Goal: Information Seeking & Learning: Learn about a topic

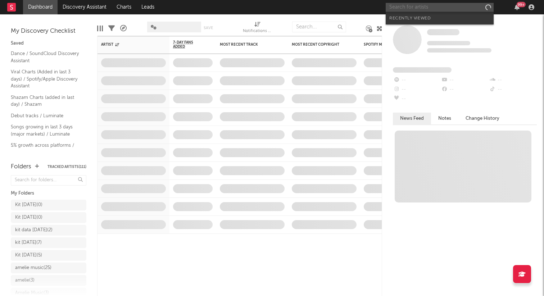
click at [458, 7] on input "text" at bounding box center [440, 7] width 108 height 9
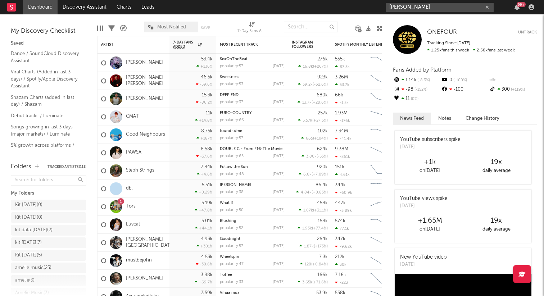
click at [436, 9] on input "[PERSON_NAME]" at bounding box center [440, 7] width 108 height 9
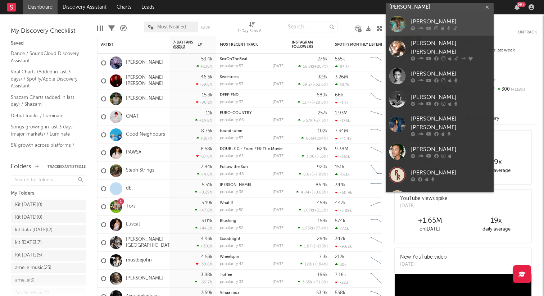
type input "[PERSON_NAME]"
click at [427, 24] on div "[PERSON_NAME]" at bounding box center [450, 21] width 79 height 9
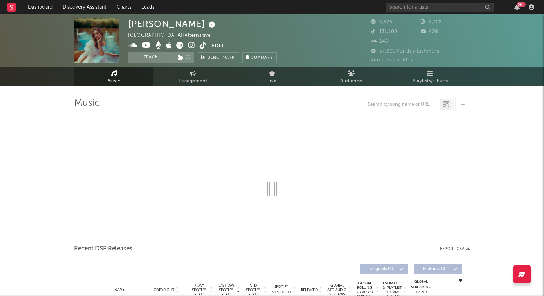
select select "1w"
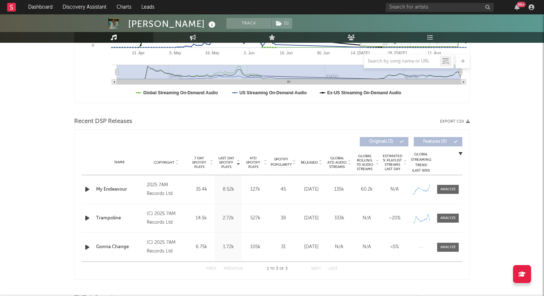
scroll to position [220, 0]
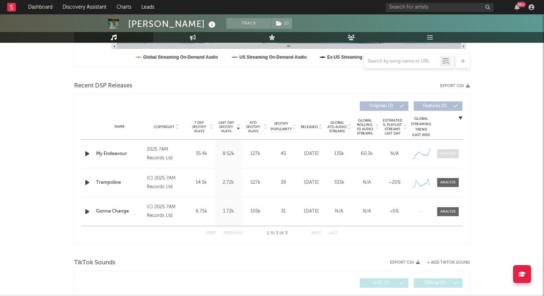
click at [447, 156] on div at bounding box center [447, 153] width 15 height 5
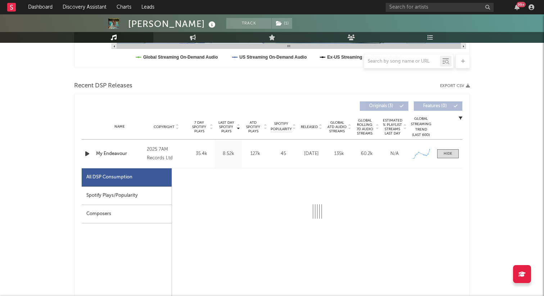
select select "1w"
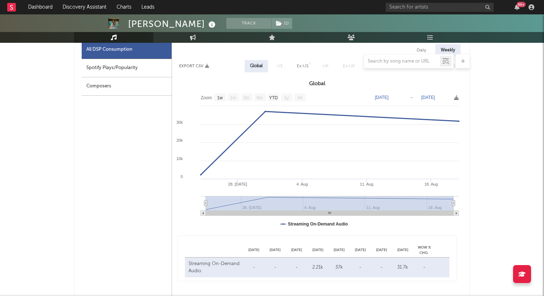
scroll to position [349, 0]
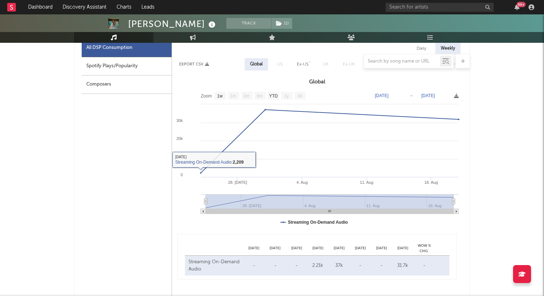
click at [142, 63] on div at bounding box center [272, 61] width 396 height 14
click at [125, 65] on div at bounding box center [272, 61] width 396 height 14
click at [106, 68] on div at bounding box center [272, 61] width 396 height 14
click at [106, 65] on div at bounding box center [272, 61] width 396 height 14
click at [106, 82] on div "Composers" at bounding box center [127, 85] width 90 height 18
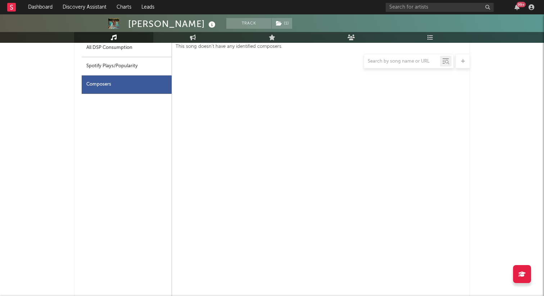
scroll to position [345, 0]
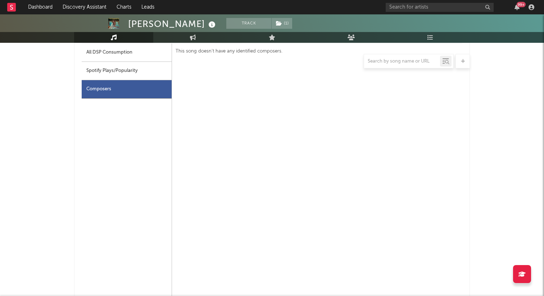
click at [105, 71] on div "Spotify Plays/Popularity" at bounding box center [127, 71] width 90 height 18
select select "1w"
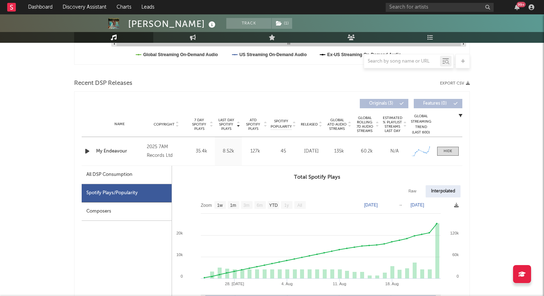
scroll to position [218, 0]
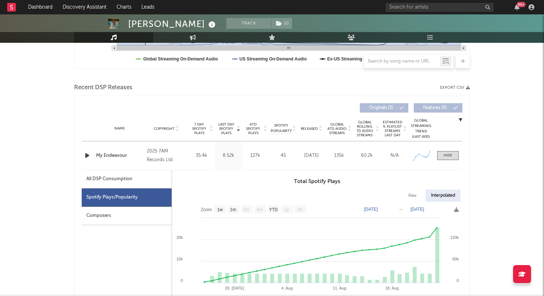
click at [159, 151] on div "2025 7AM Records Ltd" at bounding box center [166, 155] width 39 height 17
click at [114, 155] on div "My Endeavour" at bounding box center [119, 155] width 47 height 7
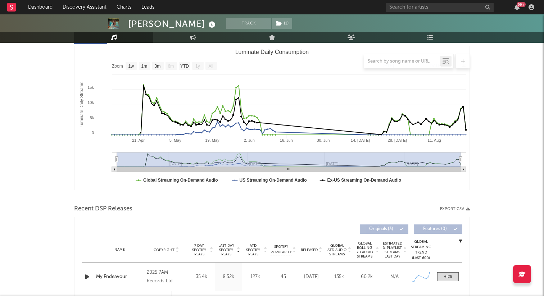
scroll to position [0, 0]
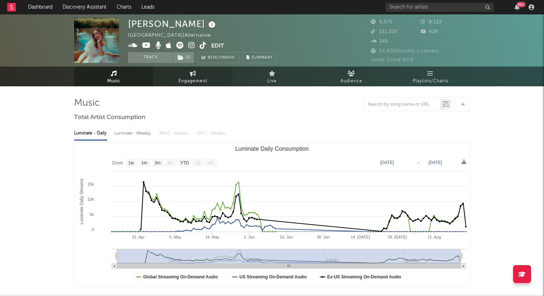
click at [199, 77] on span "Engagement" at bounding box center [192, 81] width 29 height 9
select select "1w"
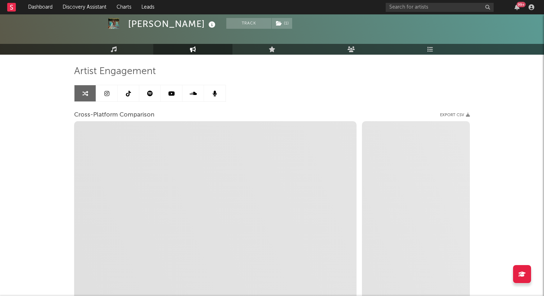
scroll to position [43, 0]
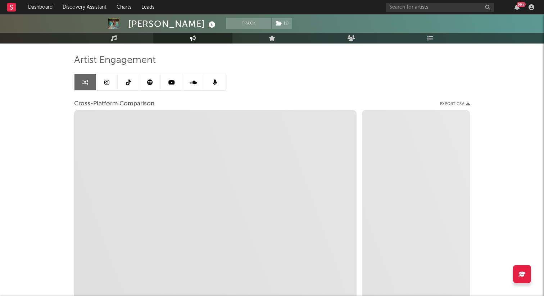
click at [131, 81] on link at bounding box center [129, 82] width 22 height 16
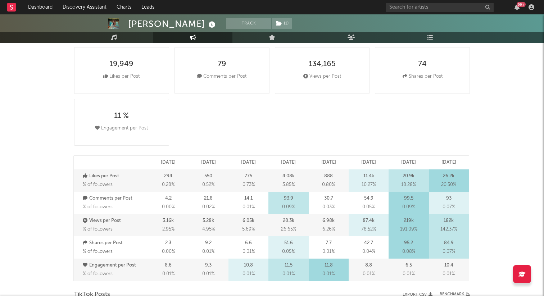
select select "6m"
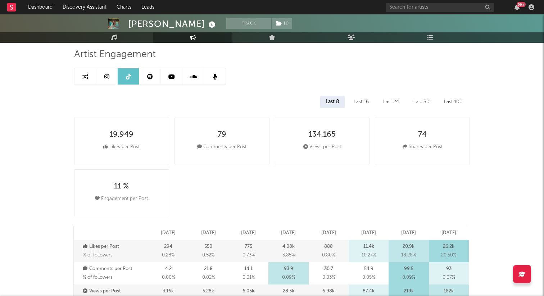
scroll to position [47, 0]
click at [359, 100] on div "Last 16" at bounding box center [361, 103] width 26 height 12
click at [330, 101] on div "Last 8" at bounding box center [332, 103] width 24 height 12
click at [359, 101] on div "Last 16" at bounding box center [361, 103] width 26 height 12
click at [334, 101] on div "Last 8" at bounding box center [332, 103] width 24 height 12
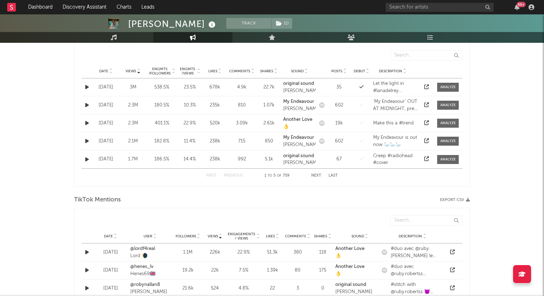
scroll to position [383, 0]
click at [85, 139] on button "button" at bounding box center [86, 140] width 7 height 8
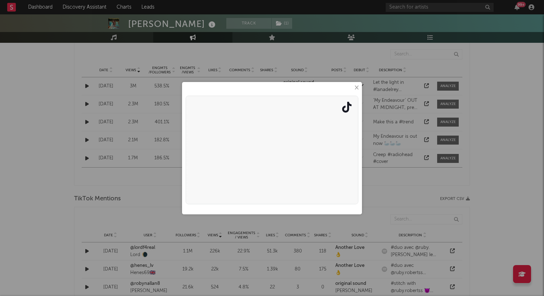
click at [359, 87] on button "×" at bounding box center [356, 88] width 8 height 8
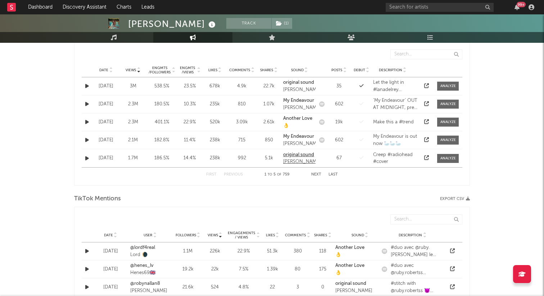
scroll to position [386, 0]
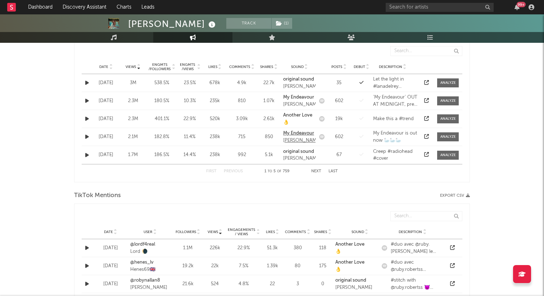
click at [300, 132] on strong "My Endeavour" at bounding box center [298, 133] width 31 height 5
